Goal: Information Seeking & Learning: Learn about a topic

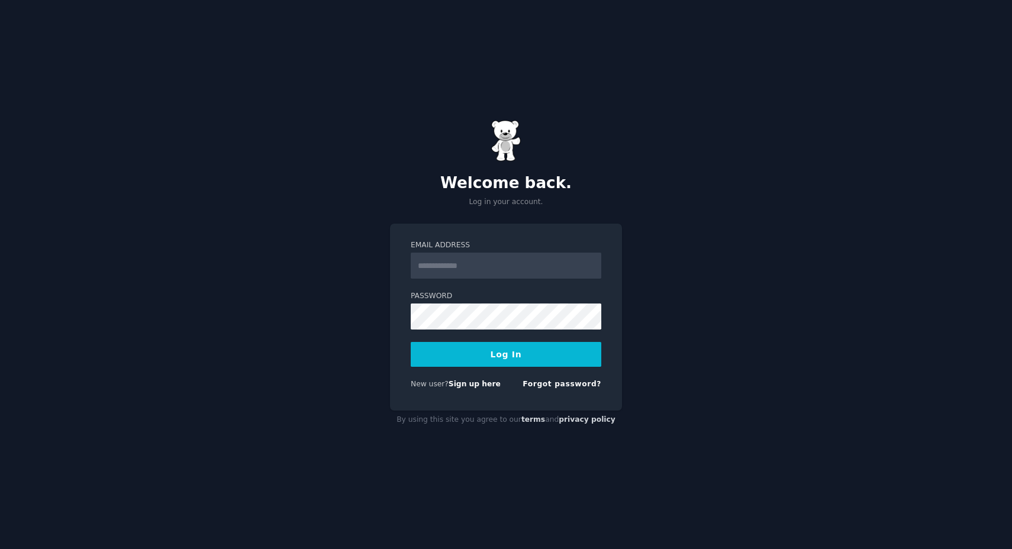
click at [450, 261] on input "Email Address" at bounding box center [506, 266] width 191 height 26
type input "**********"
click at [507, 350] on button "Log In" at bounding box center [506, 354] width 191 height 25
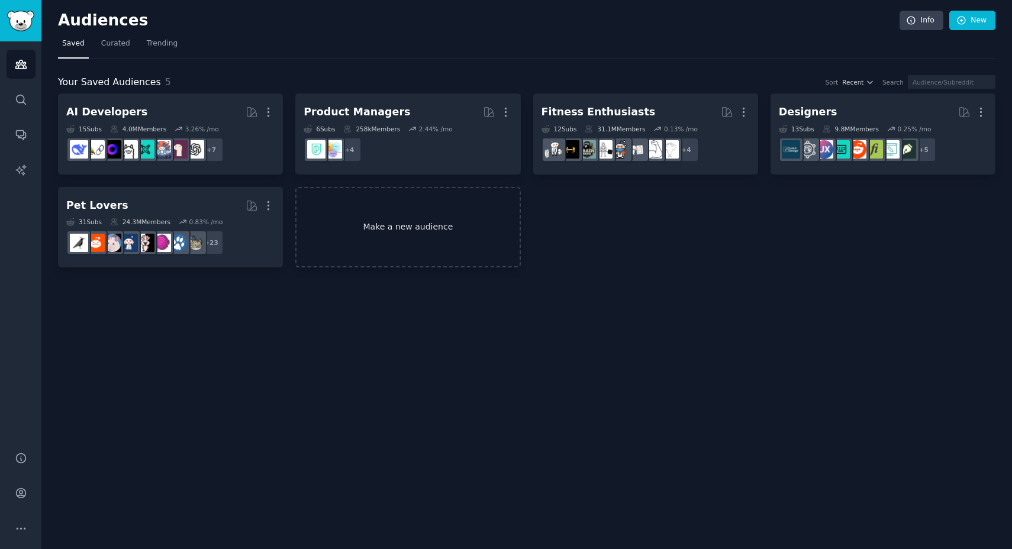
click at [424, 225] on link "Make a new audience" at bounding box center [407, 227] width 225 height 81
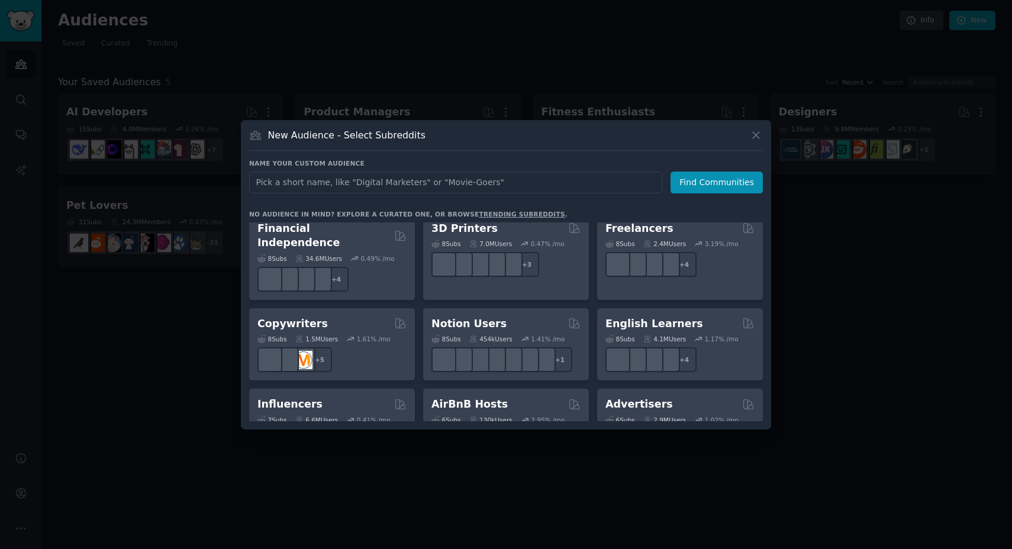
scroll to position [646, 0]
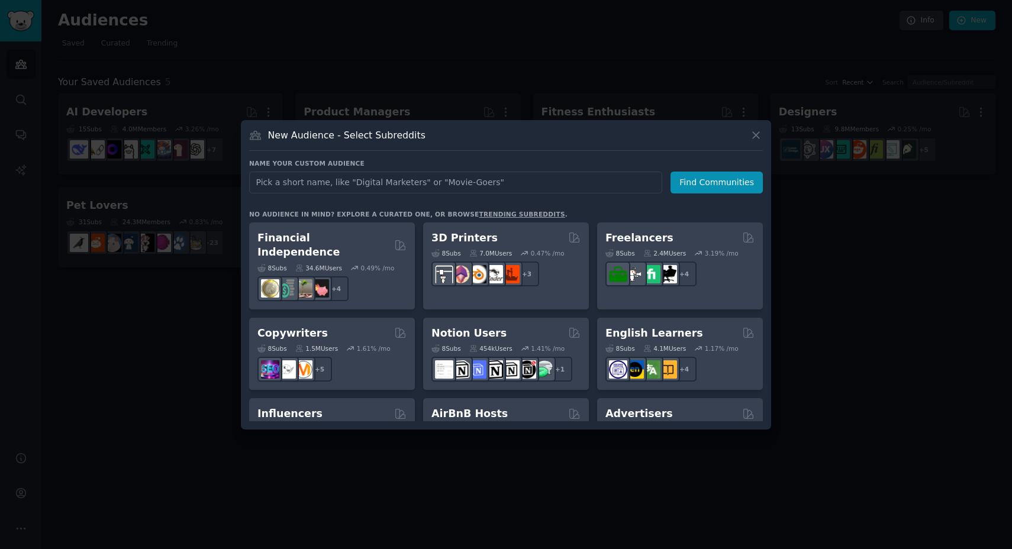
click at [461, 185] on input "text" at bounding box center [455, 183] width 413 height 22
type input "spiritualist"
click at [717, 189] on button "Find Communities" at bounding box center [716, 183] width 92 height 22
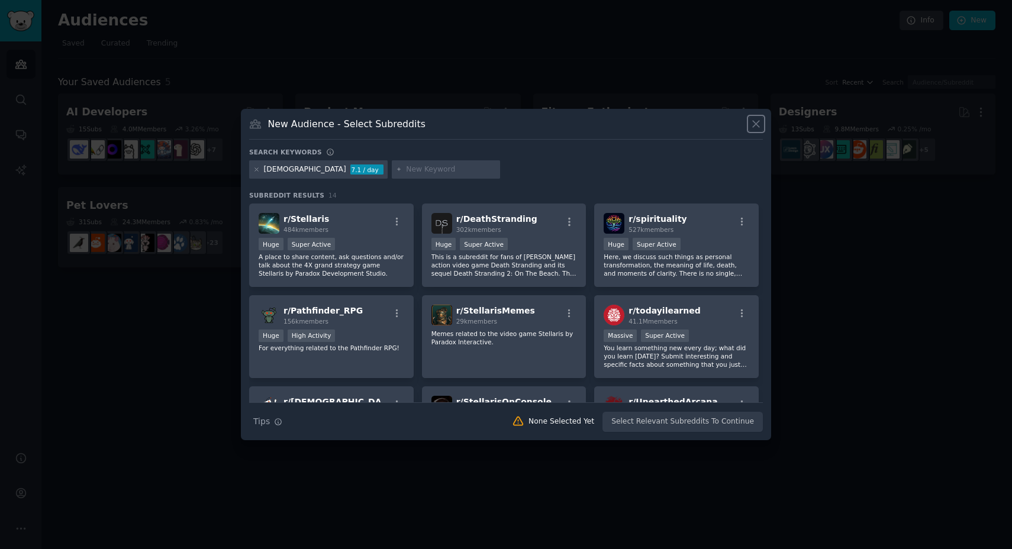
click at [757, 120] on icon at bounding box center [756, 124] width 12 height 12
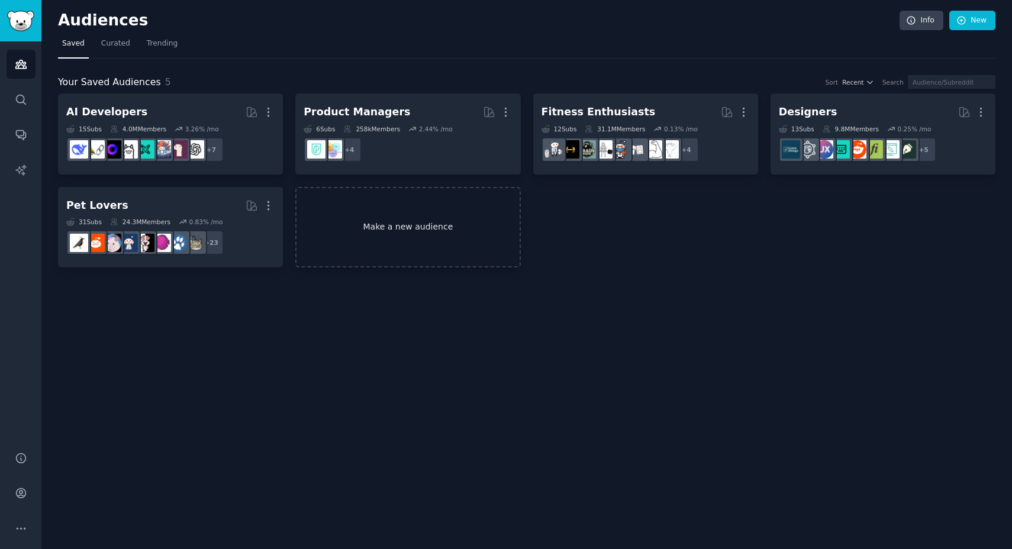
click at [398, 224] on link "Make a new audience" at bounding box center [407, 227] width 225 height 81
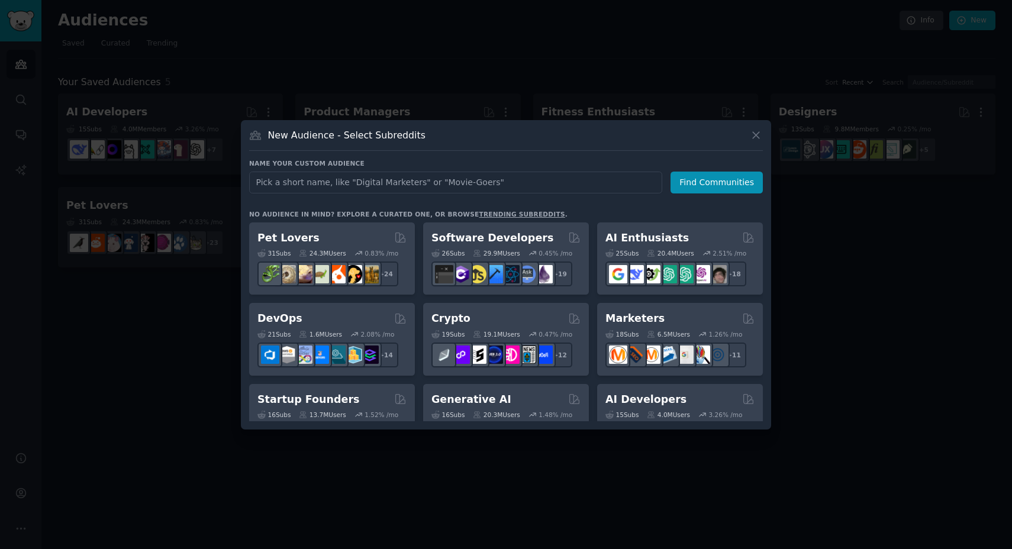
click at [376, 176] on input "text" at bounding box center [455, 183] width 413 height 22
type input "tarot"
click button "Find Communities" at bounding box center [716, 183] width 92 height 22
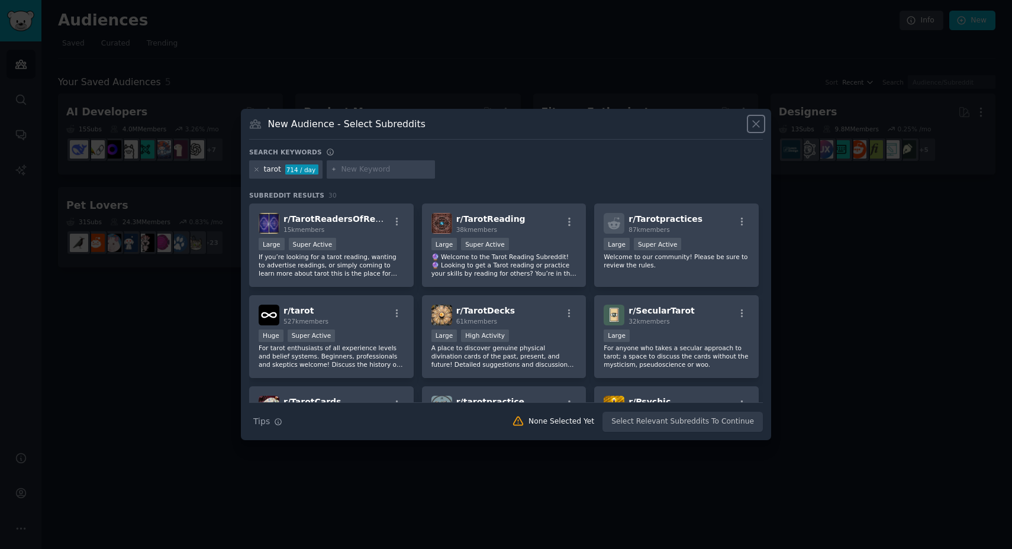
click at [753, 124] on icon at bounding box center [756, 124] width 12 height 12
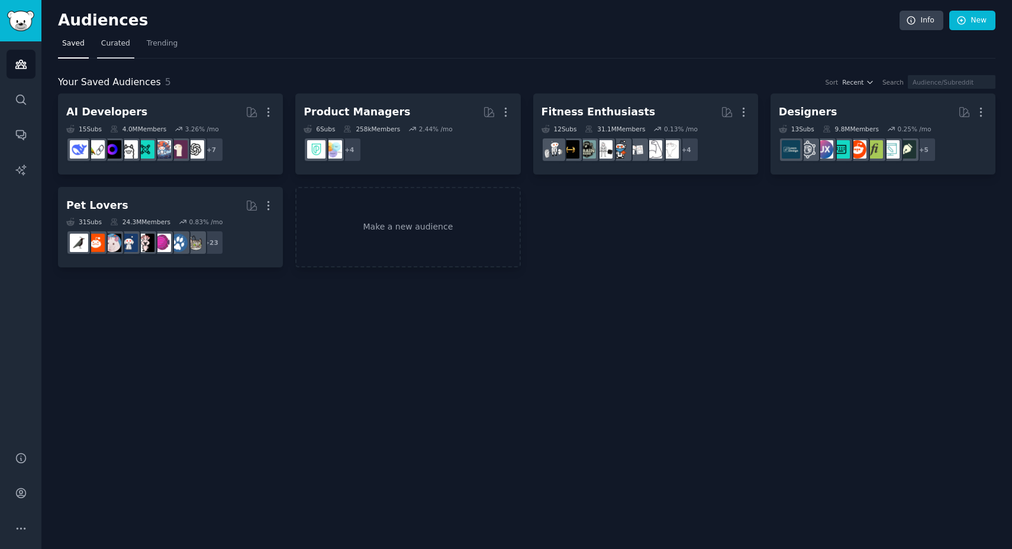
click at [112, 40] on span "Curated" at bounding box center [115, 43] width 29 height 11
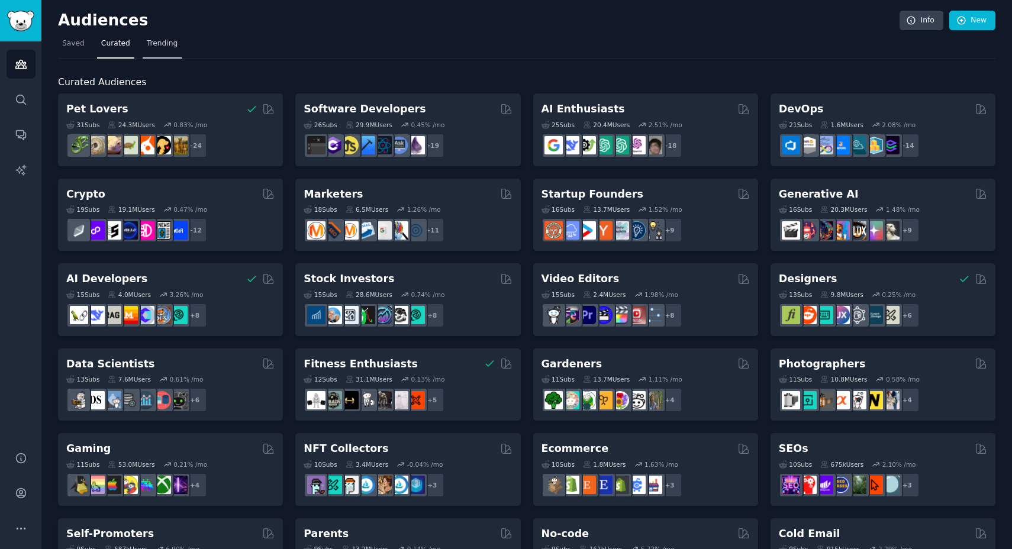
click at [153, 47] on span "Trending" at bounding box center [162, 43] width 31 height 11
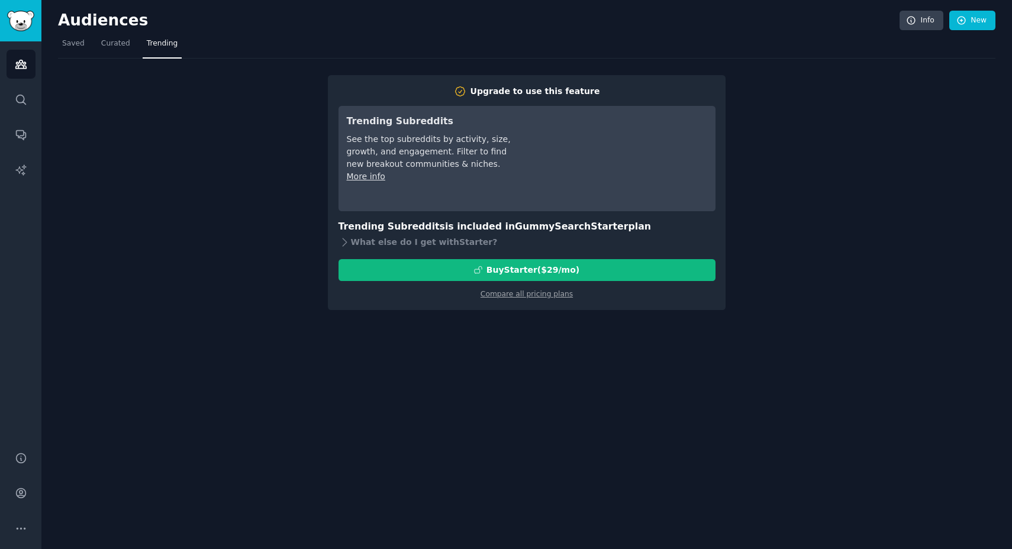
click at [124, 32] on div "Audiences Info New" at bounding box center [526, 23] width 937 height 24
click at [113, 46] on span "Curated" at bounding box center [115, 43] width 29 height 11
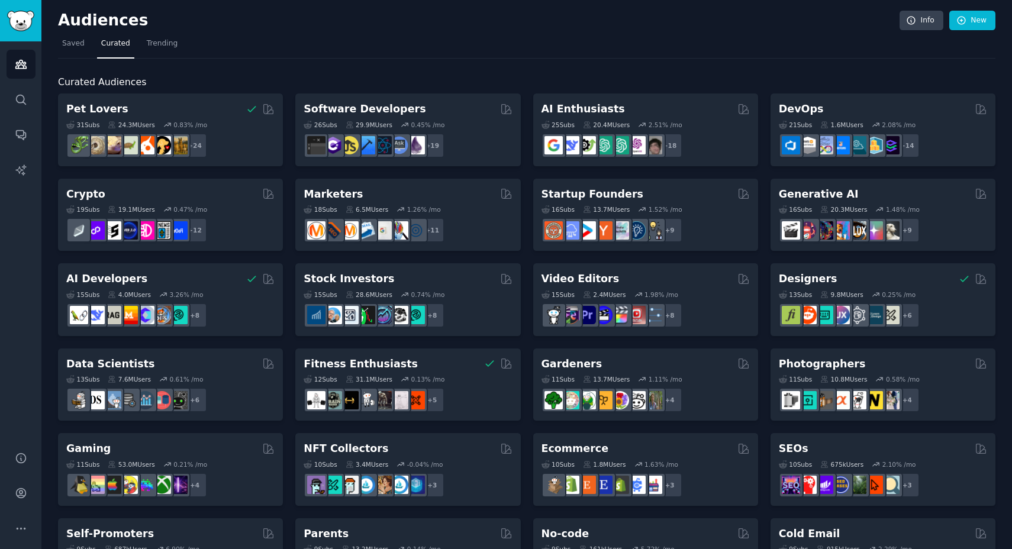
click at [843, 47] on nav "Saved Curated Trending" at bounding box center [526, 46] width 937 height 24
click at [147, 42] on span "Trending" at bounding box center [162, 43] width 31 height 11
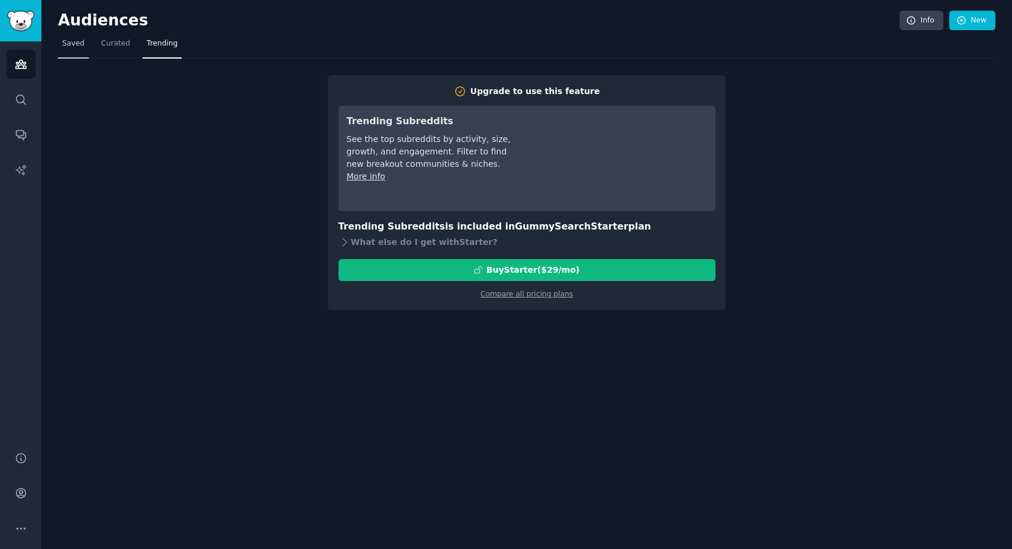
click at [82, 44] on span "Saved" at bounding box center [73, 43] width 22 height 11
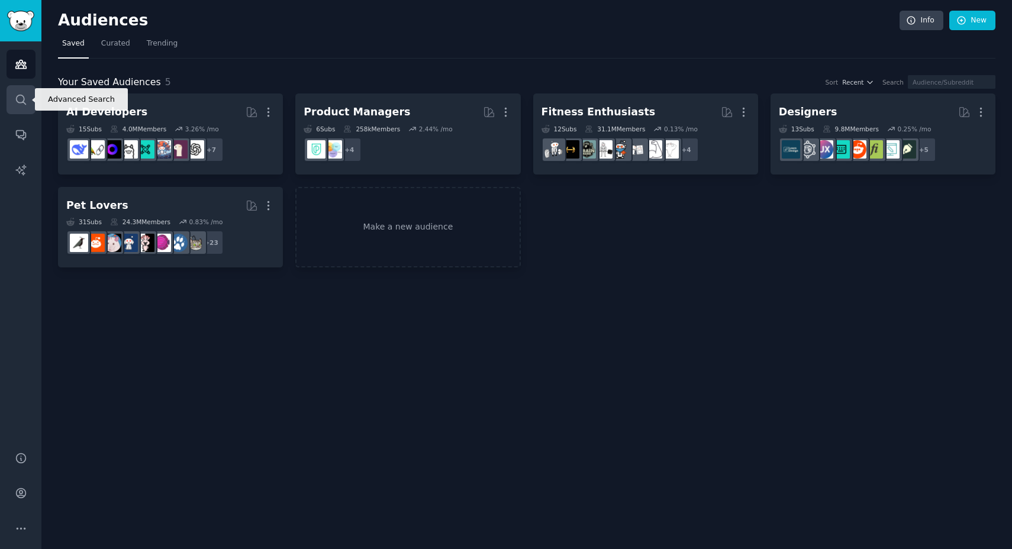
click at [27, 93] on link "Search" at bounding box center [21, 99] width 29 height 29
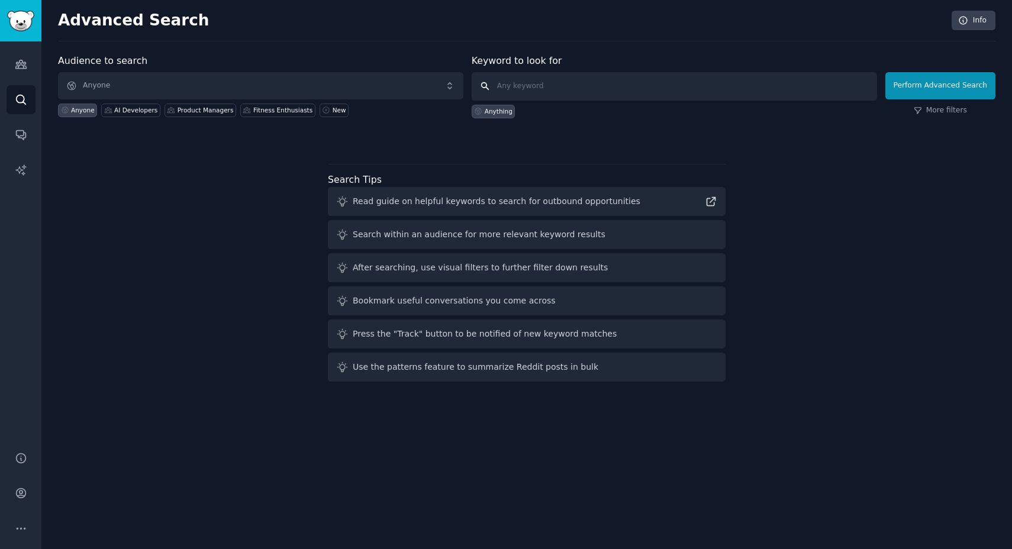
click at [520, 88] on input "text" at bounding box center [674, 86] width 405 height 28
click at [560, 85] on input "text" at bounding box center [674, 86] width 405 height 28
click at [28, 63] on link "Audiences" at bounding box center [21, 64] width 29 height 29
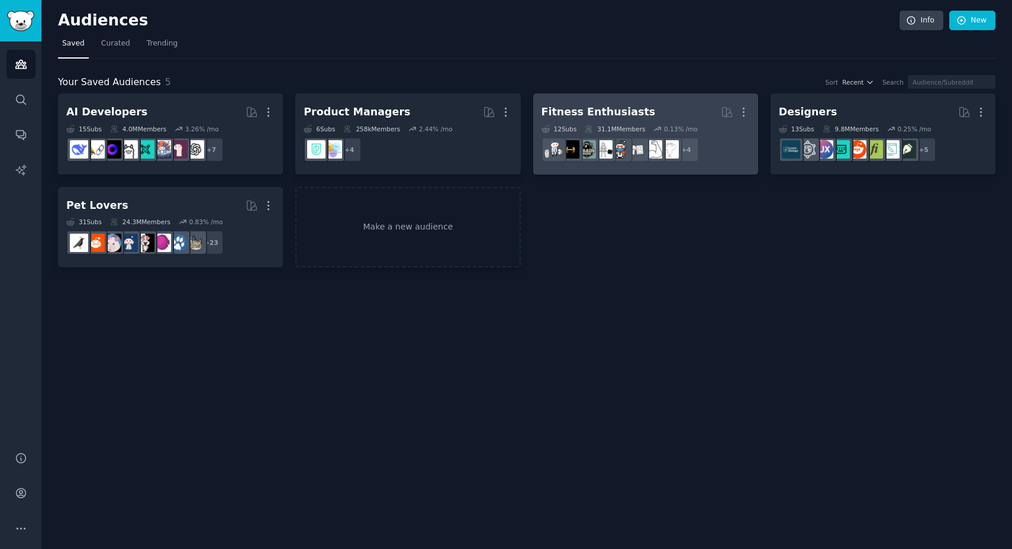
click at [610, 109] on div "Fitness Enthusiasts" at bounding box center [598, 112] width 114 height 15
